Goal: Task Accomplishment & Management: Use online tool/utility

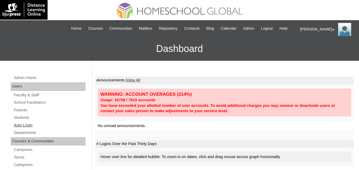
click at [23, 129] on link "Auto Login" at bounding box center [49, 125] width 72 height 7
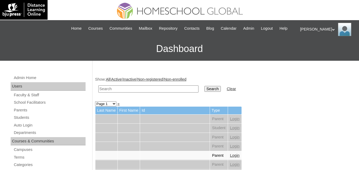
click at [131, 93] on input "text" at bounding box center [148, 89] width 100 height 7
paste input "Erin Lliana Rae"
type input "Erin Lliana Rae"
click at [204, 92] on input "Search" at bounding box center [212, 89] width 16 height 6
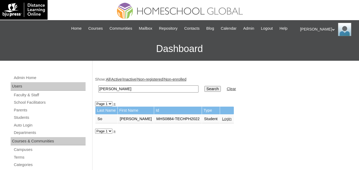
click at [222, 121] on link "Login" at bounding box center [227, 119] width 10 height 4
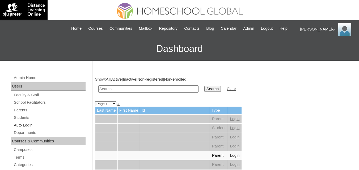
click at [23, 129] on link "Auto Login" at bounding box center [49, 125] width 72 height 7
click at [128, 91] on td at bounding box center [148, 89] width 105 height 12
click at [126, 93] on input "text" at bounding box center [148, 89] width 100 height 7
paste input "Kristoff Aaron"
type input "Kristoff Aaron"
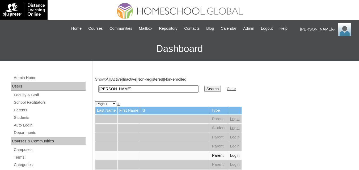
click at [204, 92] on input "Search" at bounding box center [212, 89] width 16 height 6
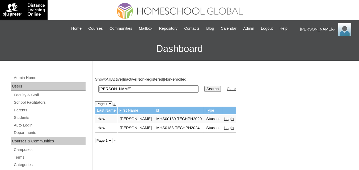
click at [225, 130] on link "Login" at bounding box center [229, 128] width 10 height 4
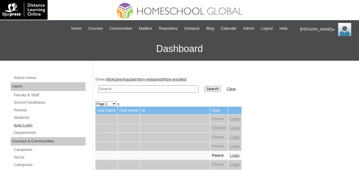
click at [19, 129] on link "Auto Login" at bounding box center [49, 125] width 72 height 7
click at [129, 93] on input "text" at bounding box center [148, 89] width 100 height 7
paste input "Tapec"
type input "Tapec"
click at [204, 92] on input "Search" at bounding box center [212, 89] width 16 height 6
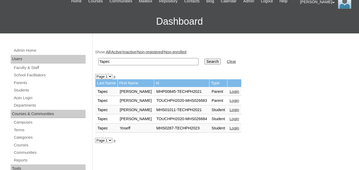
scroll to position [53, 0]
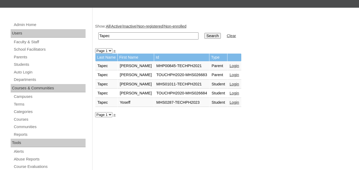
click at [230, 86] on link "Login" at bounding box center [235, 84] width 10 height 4
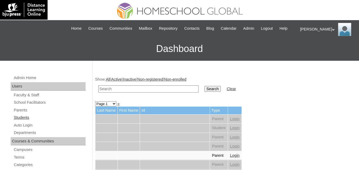
click at [25, 121] on link "Students" at bounding box center [49, 118] width 72 height 7
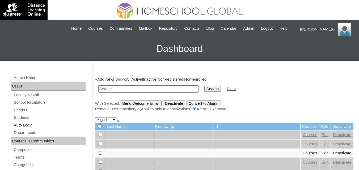
click at [27, 129] on link "Auto Login" at bounding box center [49, 125] width 72 height 7
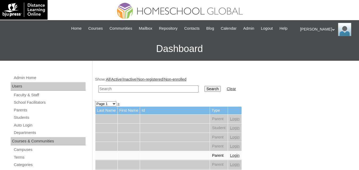
click at [128, 93] on input "text" at bounding box center [148, 89] width 100 height 7
paste input "[PERSON_NAME] [PERSON_NAME]"
type input "[PERSON_NAME] [PERSON_NAME]"
click at [204, 92] on input "Search" at bounding box center [212, 89] width 16 height 6
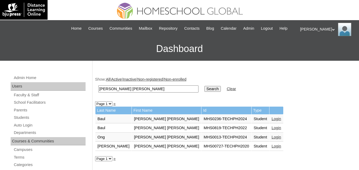
click at [272, 121] on link "Login" at bounding box center [277, 119] width 10 height 4
